Goal: Transaction & Acquisition: Purchase product/service

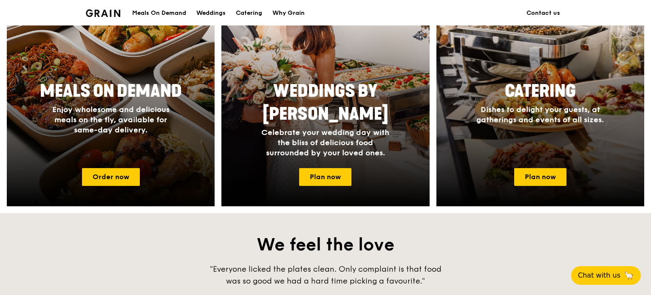
scroll to position [382, 0]
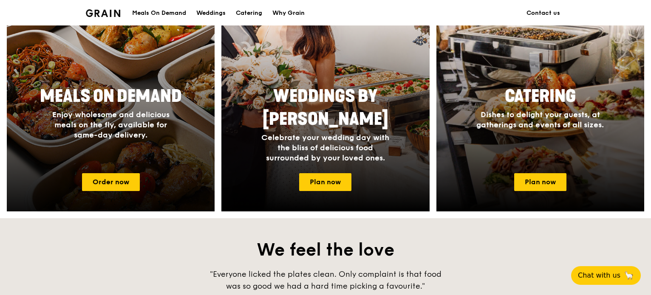
click at [84, 129] on span "Enjoy wholesome and delicious meals on the fly, available for same-day delivery." at bounding box center [110, 125] width 117 height 30
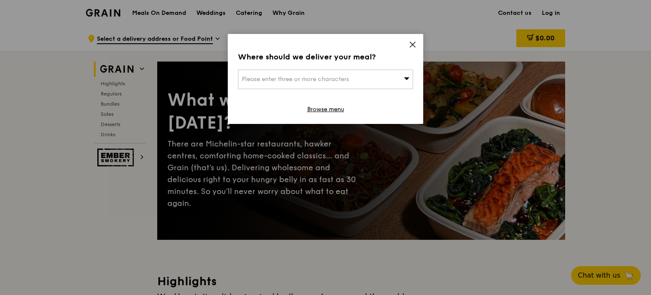
click at [413, 42] on icon at bounding box center [413, 45] width 8 height 8
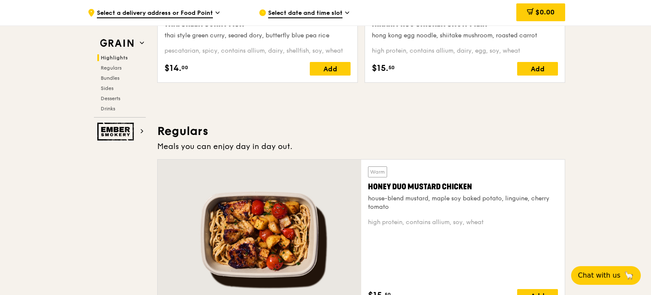
scroll to position [467, 0]
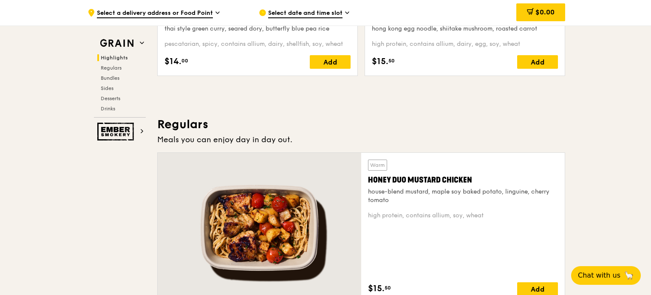
click at [399, 180] on div "Honey Duo Mustard Chicken" at bounding box center [463, 180] width 190 height 12
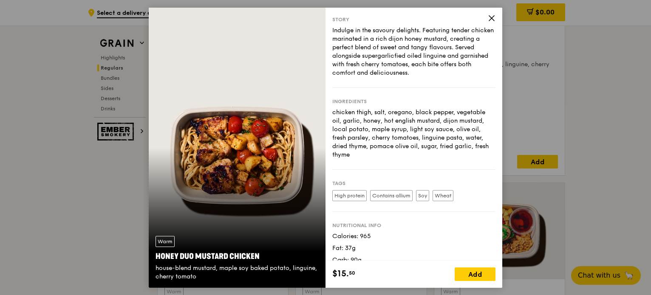
scroll to position [0, 0]
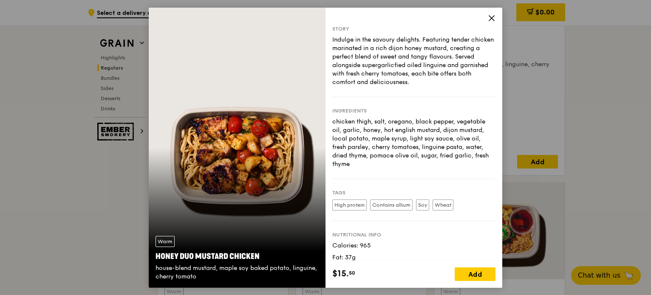
click at [492, 18] on icon at bounding box center [492, 18] width 8 height 8
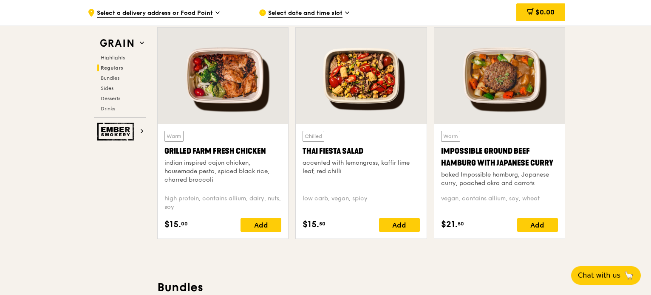
scroll to position [850, 0]
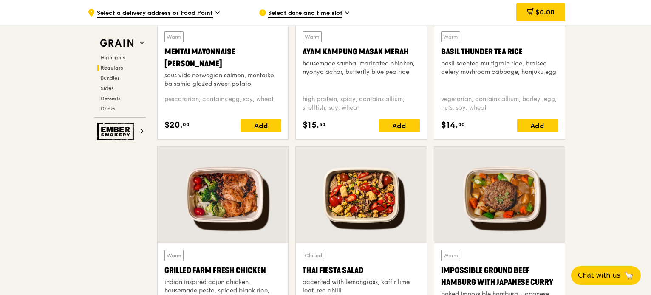
click at [197, 57] on div "Mentai Mayonnaise [PERSON_NAME]" at bounding box center [222, 58] width 117 height 24
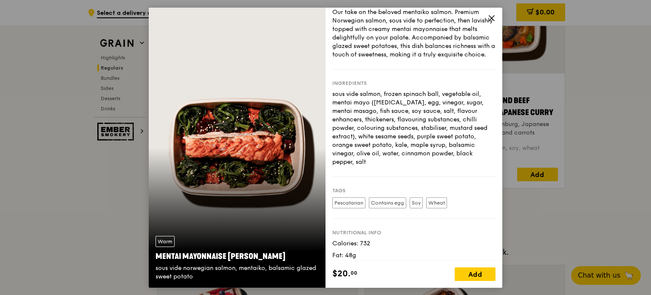
scroll to position [0, 0]
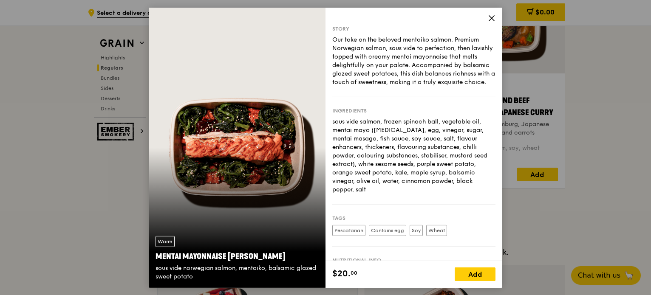
click at [488, 23] on span at bounding box center [492, 18] width 8 height 9
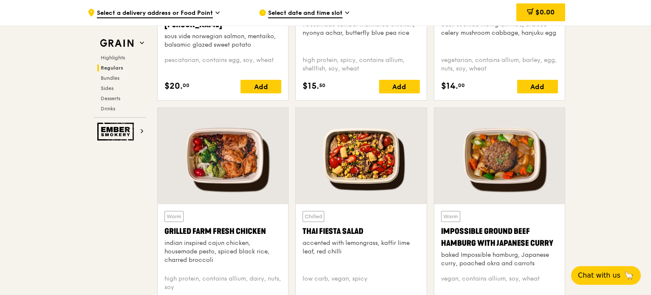
scroll to position [892, 0]
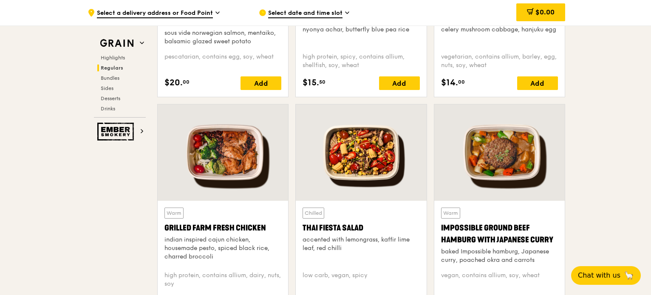
click at [464, 253] on div "baked Impossible hamburg, Japanese curry, poached okra and carrots" at bounding box center [499, 256] width 117 height 17
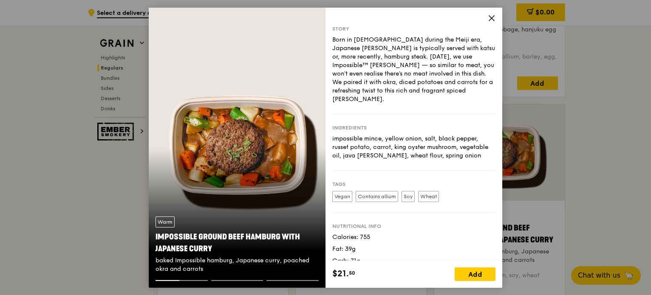
click at [494, 16] on icon at bounding box center [492, 18] width 8 height 8
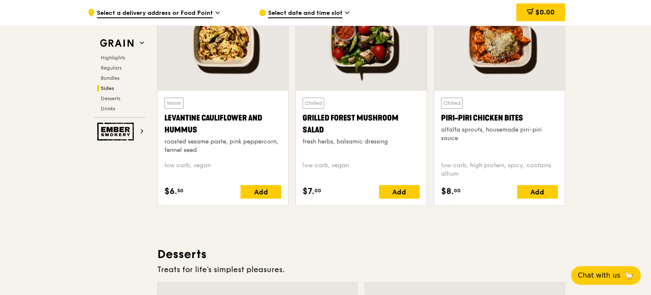
scroll to position [2125, 0]
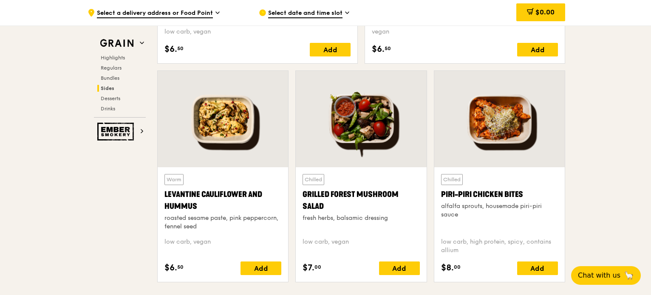
click at [379, 119] on div at bounding box center [361, 119] width 130 height 96
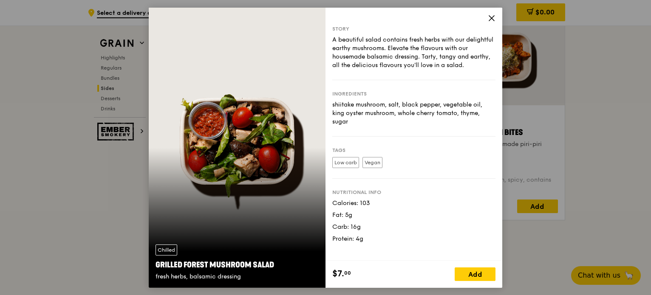
scroll to position [2295, 0]
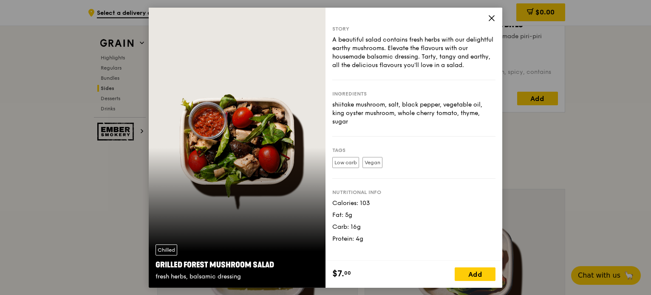
click at [495, 20] on icon at bounding box center [492, 18] width 8 height 8
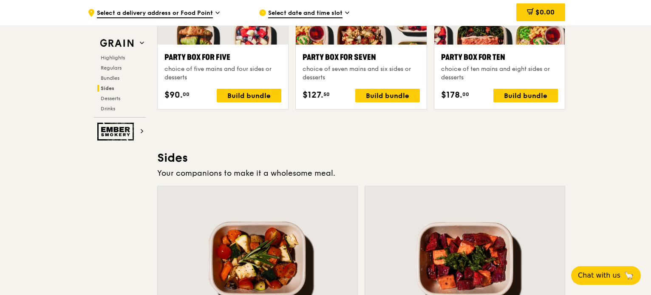
scroll to position [1700, 0]
